Goal: Transaction & Acquisition: Purchase product/service

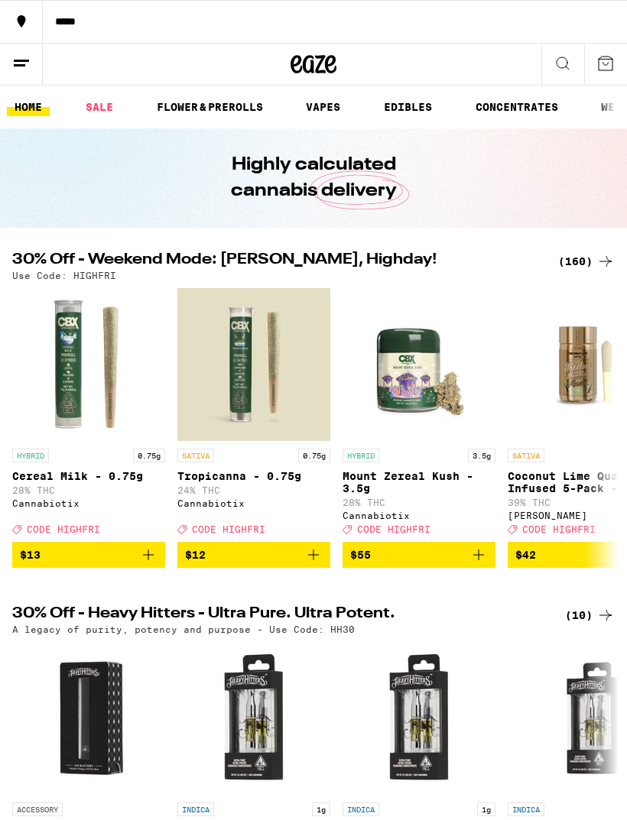
click at [598, 268] on icon at bounding box center [605, 261] width 18 height 18
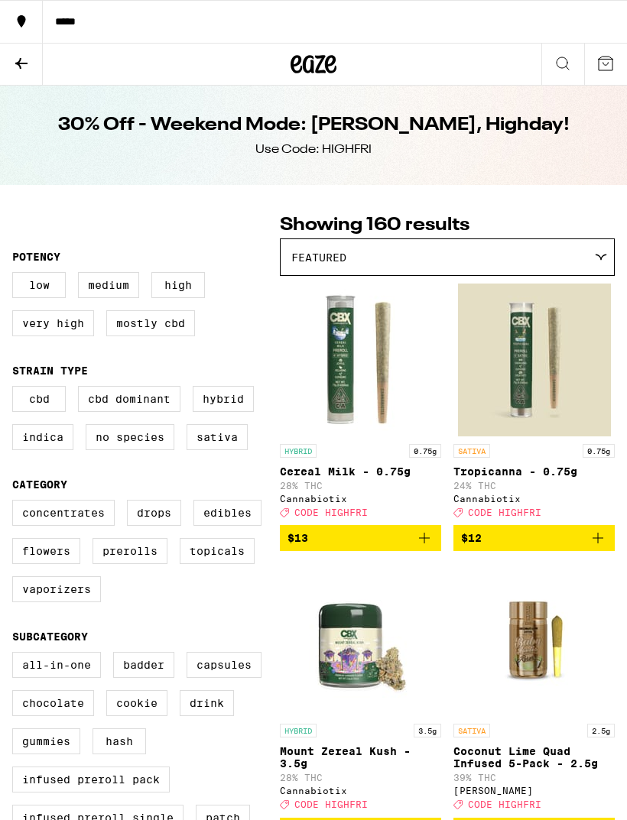
click at [238, 526] on label "Edibles" at bounding box center [227, 513] width 68 height 26
click at [16, 503] on input "Edibles" at bounding box center [15, 502] width 1 height 1
checkbox input "true"
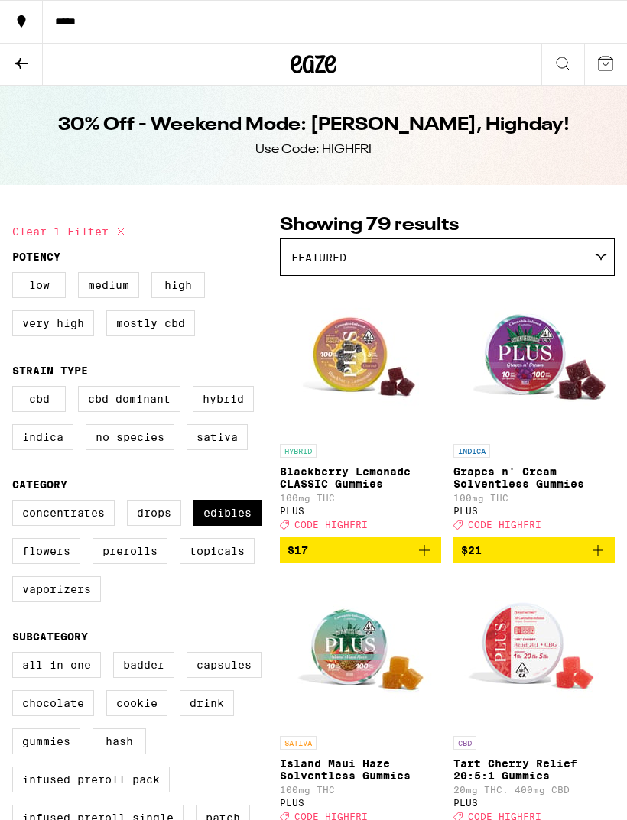
click at [58, 602] on label "Vaporizers" at bounding box center [56, 589] width 89 height 26
click at [16, 503] on input "Vaporizers" at bounding box center [15, 502] width 1 height 1
checkbox input "true"
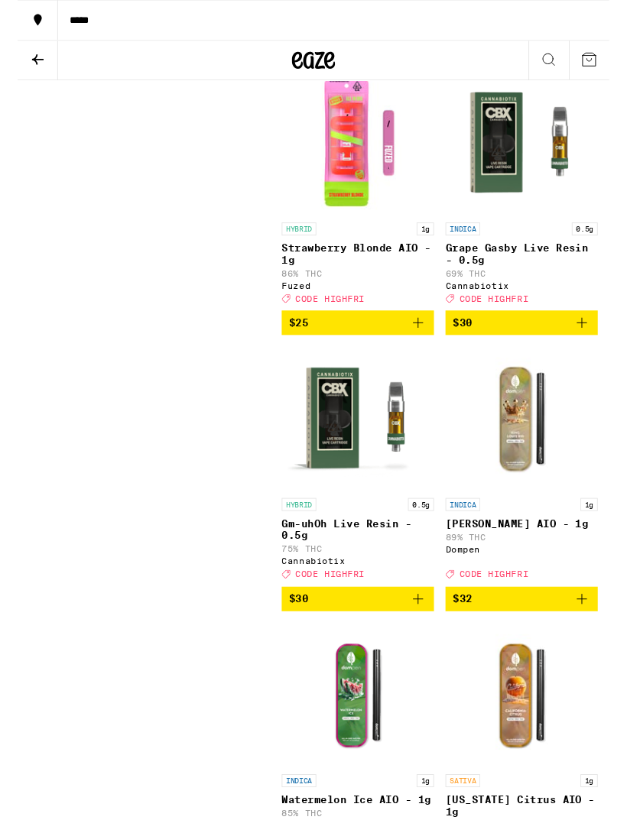
scroll to position [12380, 0]
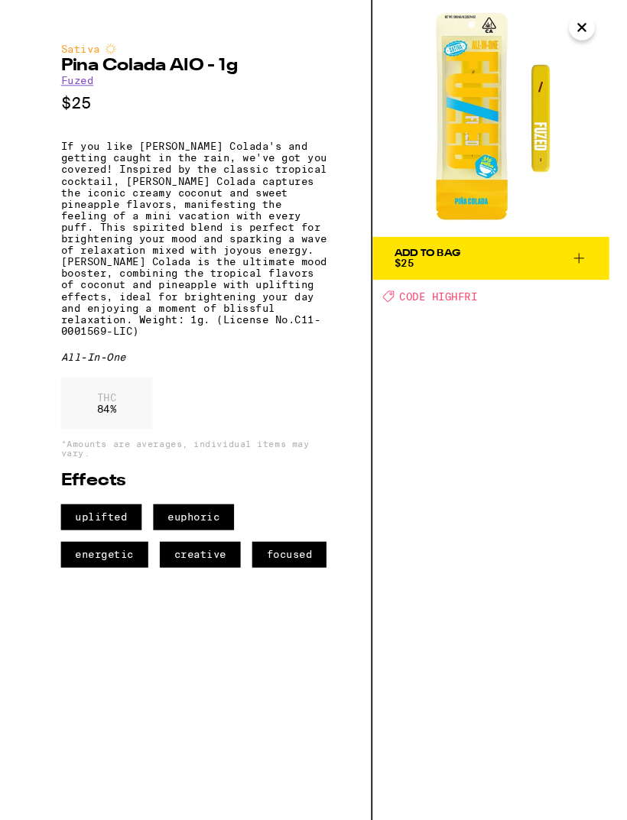
click at [607, 25] on button "Close" at bounding box center [598, 29] width 28 height 28
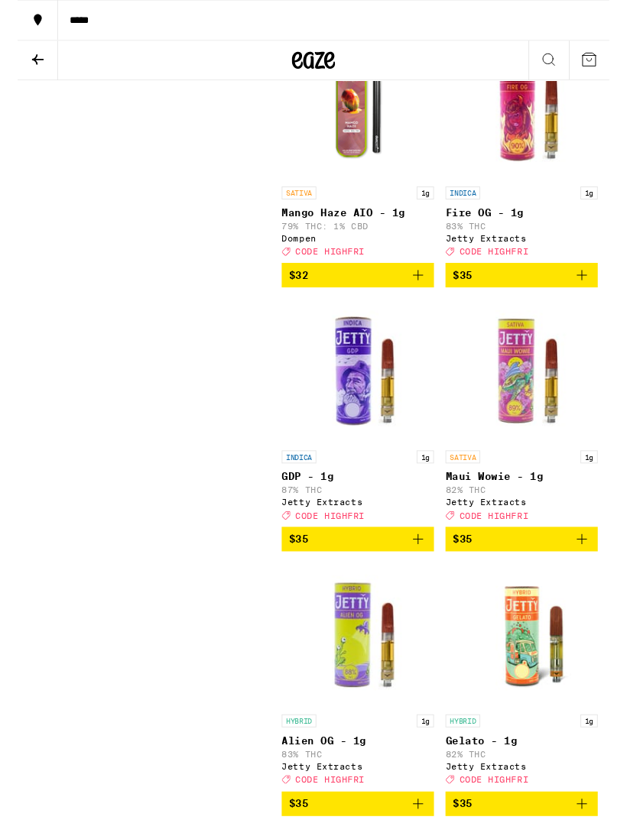
scroll to position [13293, 0]
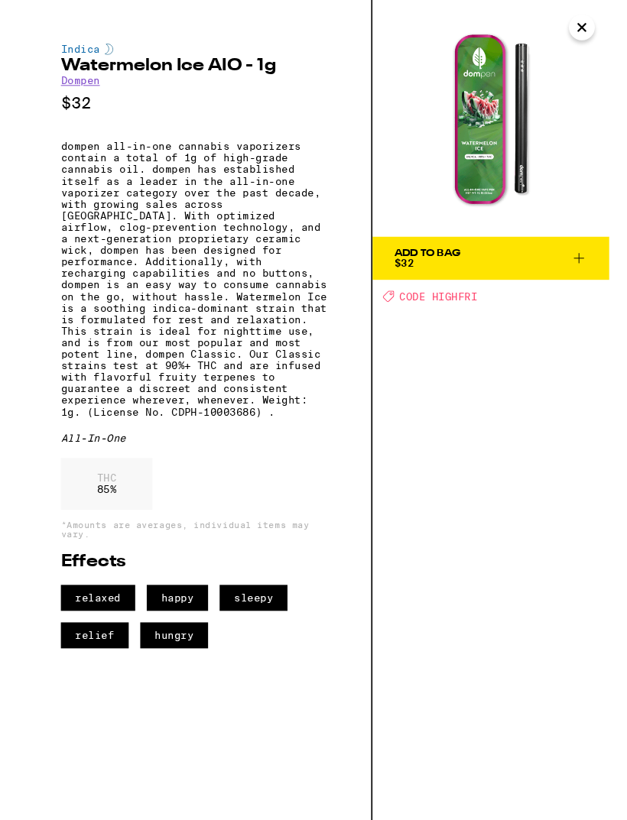
click at [596, 22] on icon "Close" at bounding box center [597, 29] width 18 height 23
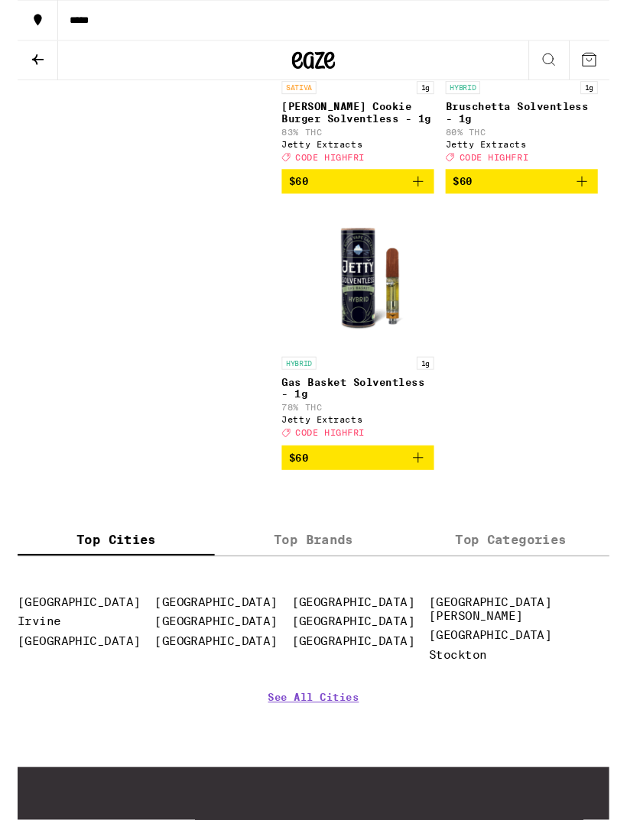
scroll to position [15698, 0]
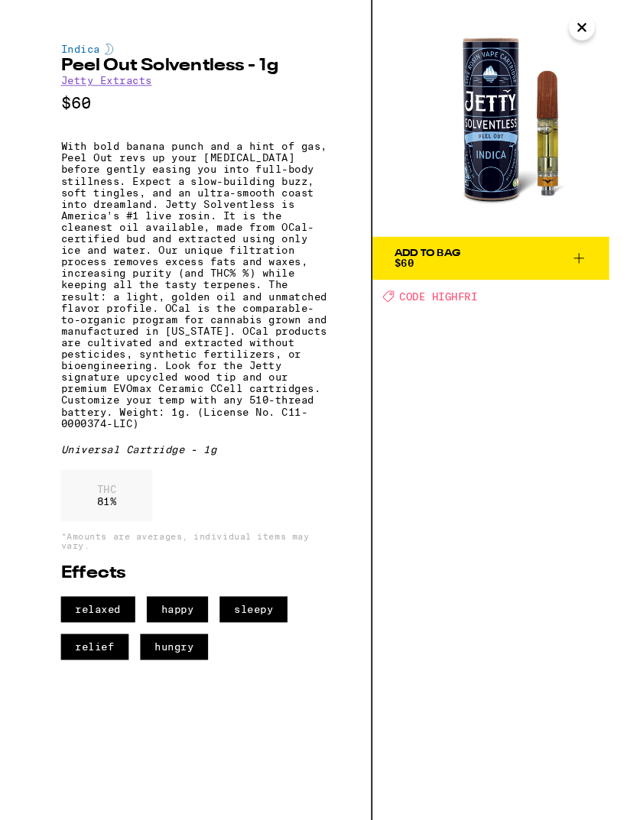
click at [594, 40] on icon "Close" at bounding box center [597, 29] width 18 height 23
